Goal: Check status

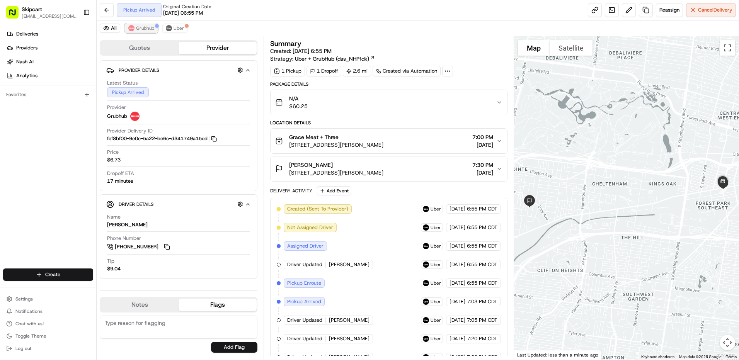
click at [136, 27] on span "Grubhub" at bounding box center [145, 28] width 18 height 6
